Goal: Find specific page/section: Find specific page/section

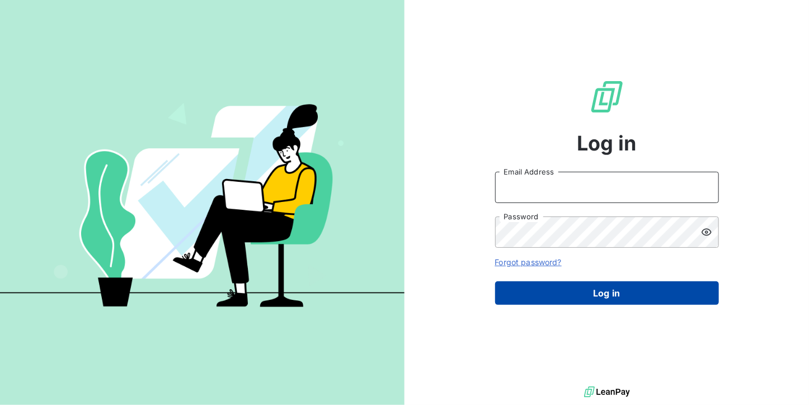
type input "[DOMAIN_NAME][EMAIL_ADDRESS][DOMAIN_NAME]"
click at [561, 304] on button "Log in" at bounding box center [607, 292] width 224 height 23
click at [593, 300] on button "Log in" at bounding box center [607, 292] width 224 height 23
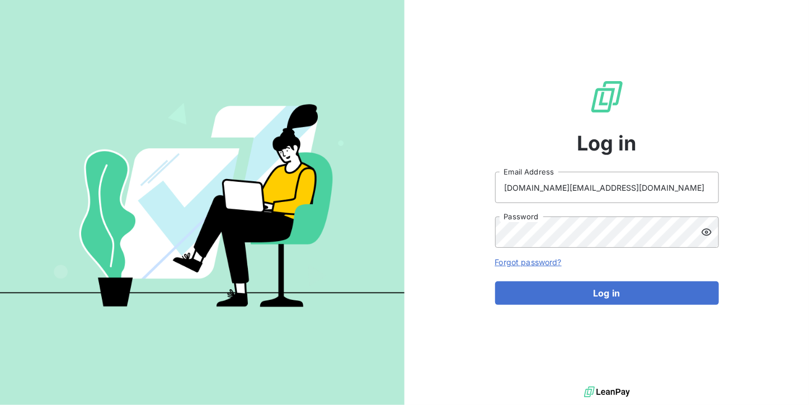
click at [577, 307] on div "Log in [DOMAIN_NAME][EMAIL_ADDRESS][DOMAIN_NAME] Email Address Password Forgot …" at bounding box center [607, 192] width 224 height 384
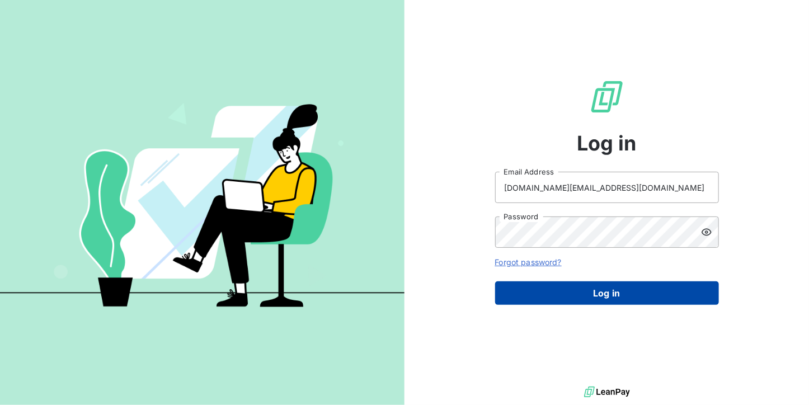
click at [578, 297] on button "Log in" at bounding box center [607, 292] width 224 height 23
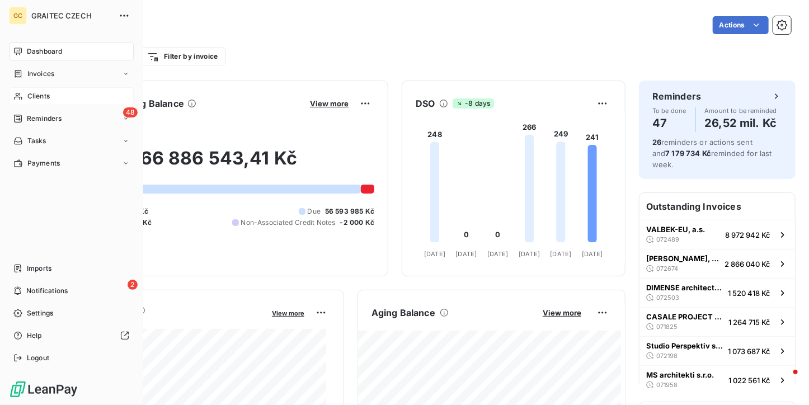
click at [30, 96] on span "Clients" at bounding box center [38, 96] width 22 height 10
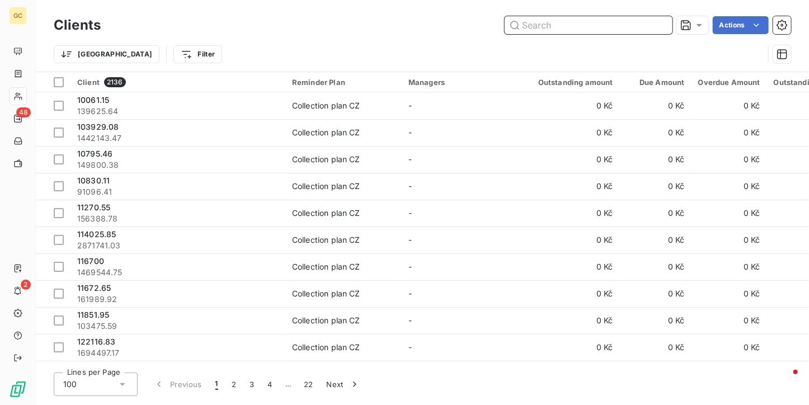
click at [537, 21] on input "text" at bounding box center [588, 25] width 168 height 18
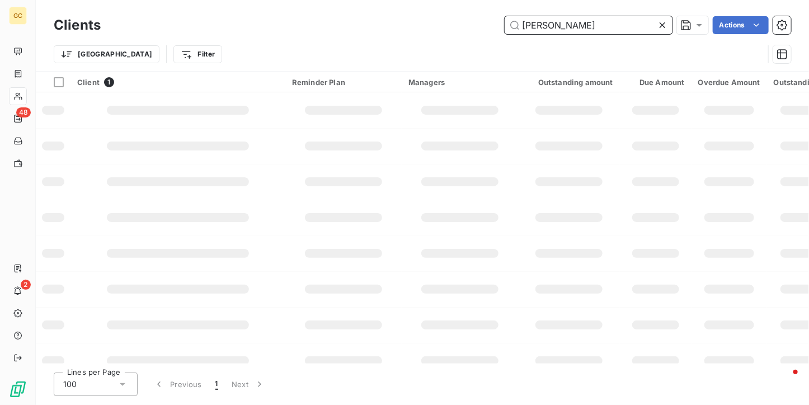
type input "[PERSON_NAME]"
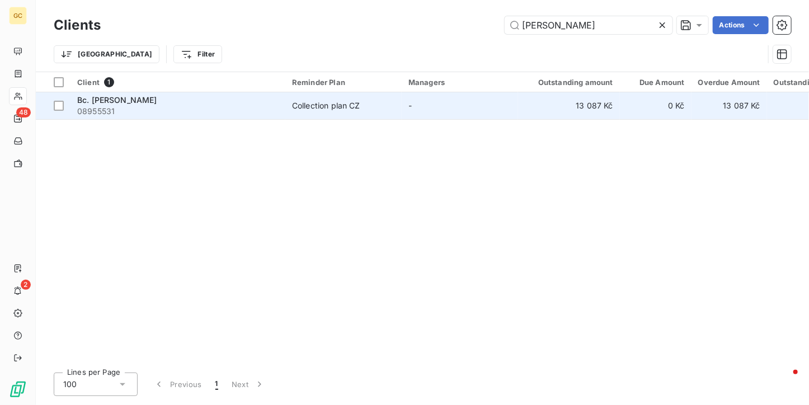
click at [317, 111] on td "Collection plan CZ" at bounding box center [343, 105] width 116 height 27
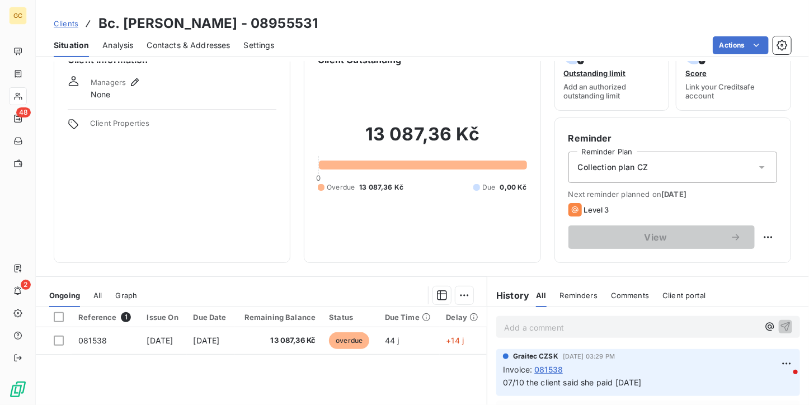
scroll to position [56, 0]
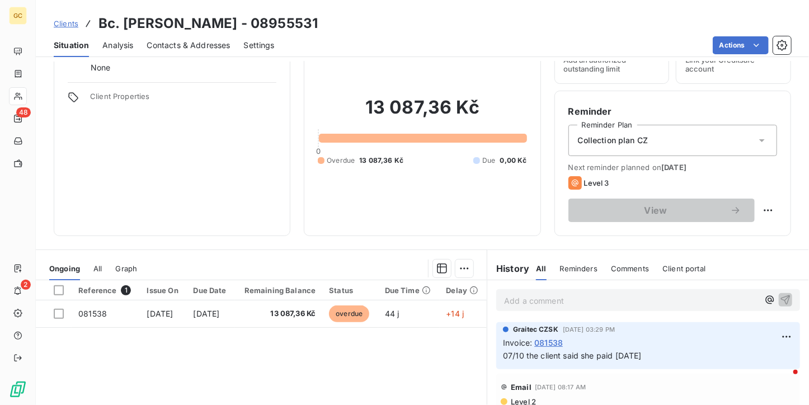
click at [127, 48] on span "Analysis" at bounding box center [117, 45] width 31 height 11
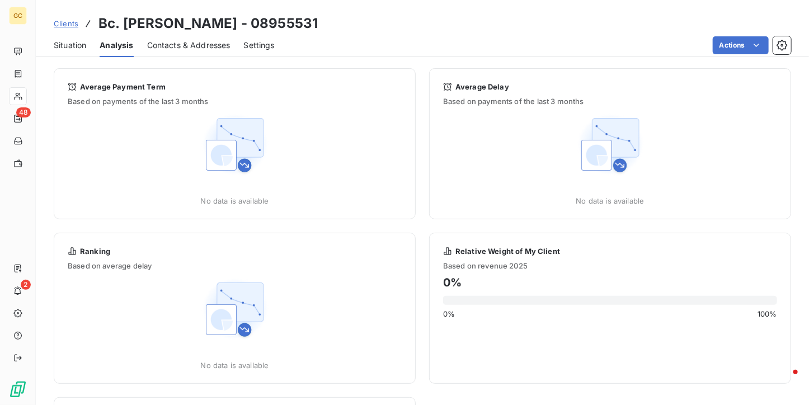
click at [78, 46] on span "Situation" at bounding box center [70, 45] width 32 height 11
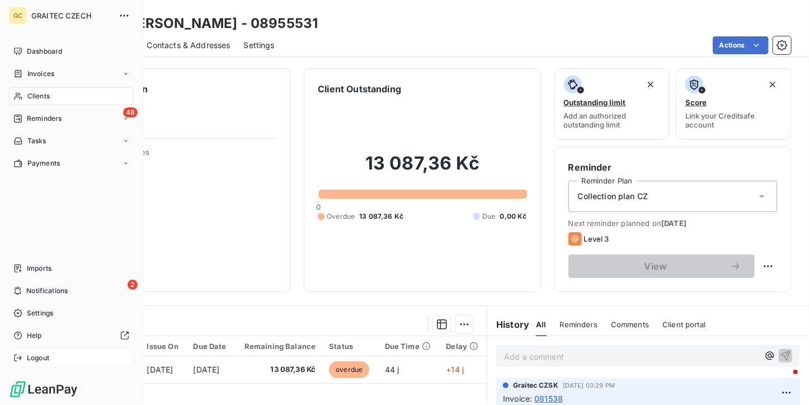
click at [27, 359] on span "Logout" at bounding box center [38, 358] width 22 height 10
